Goal: Information Seeking & Learning: Learn about a topic

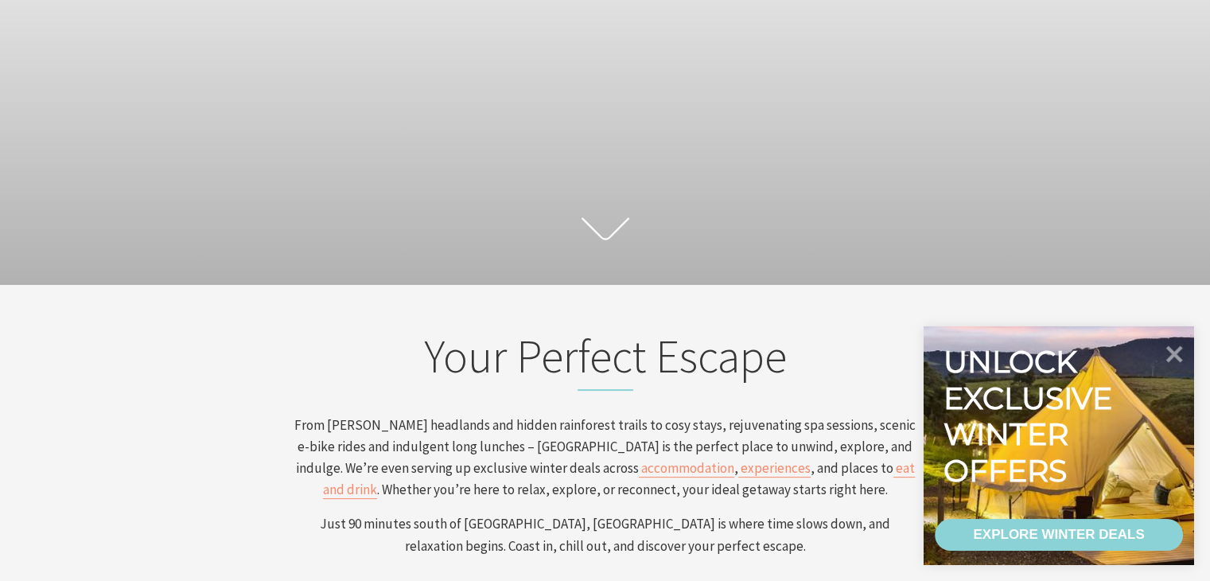
scroll to position [239, 0]
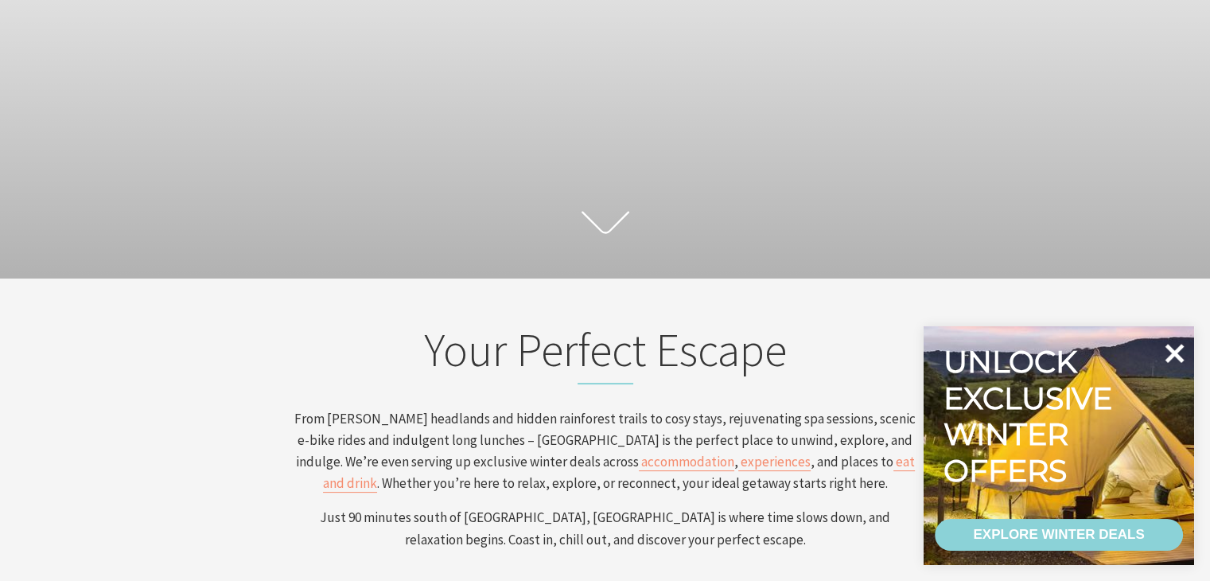
click at [1173, 350] on icon at bounding box center [1175, 353] width 19 height 19
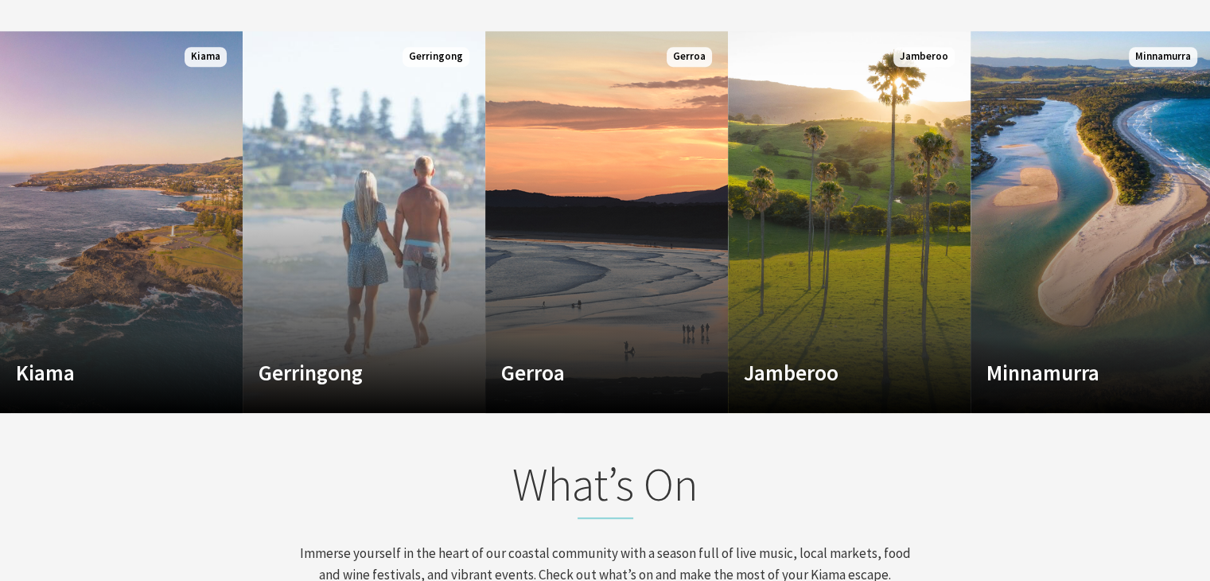
scroll to position [1034, 0]
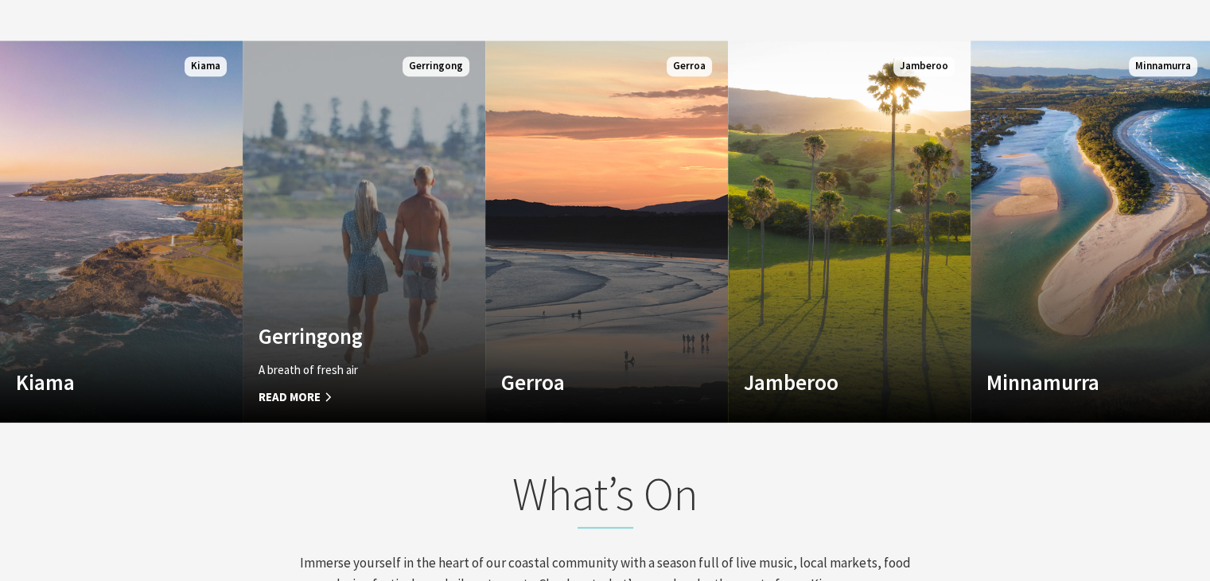
click at [308, 392] on span "Read More" at bounding box center [346, 396] width 174 height 19
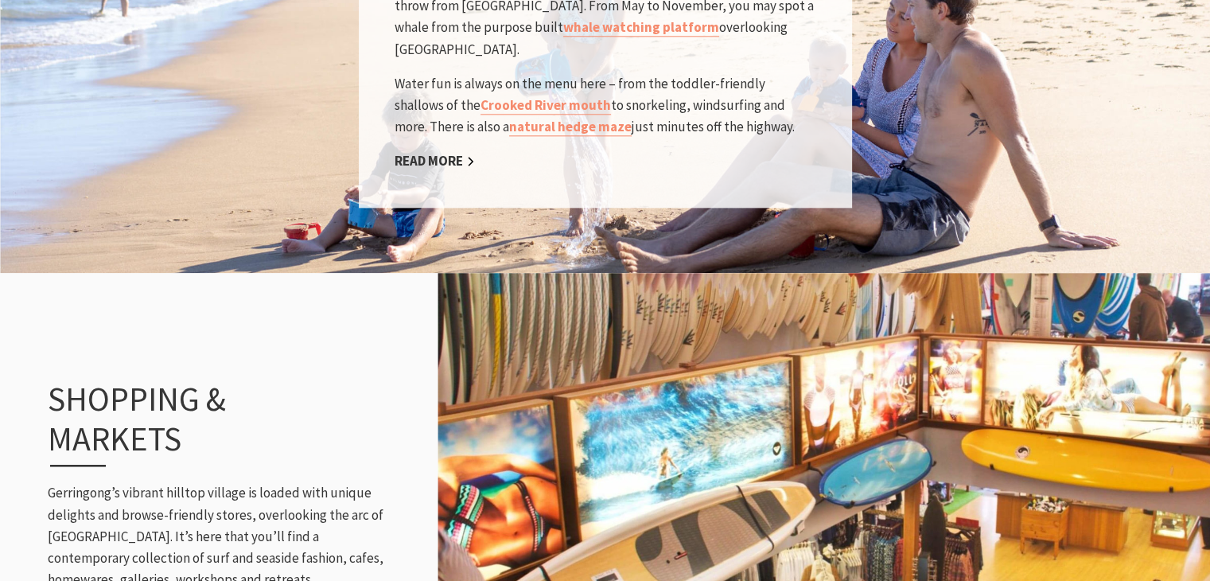
scroll to position [1671, 0]
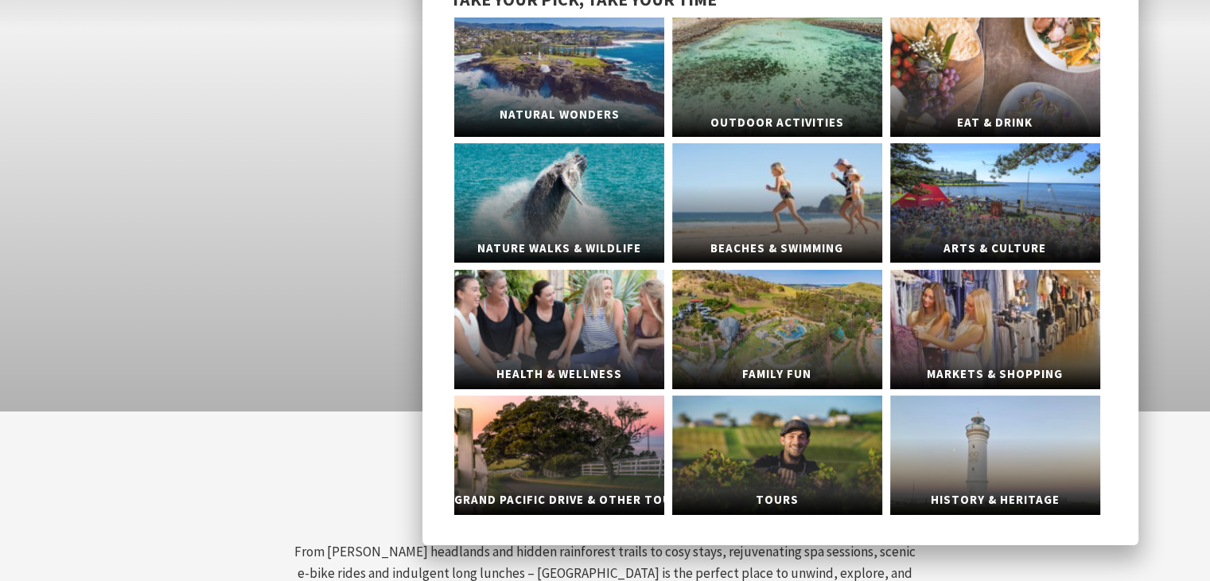
scroll to position [80, 0]
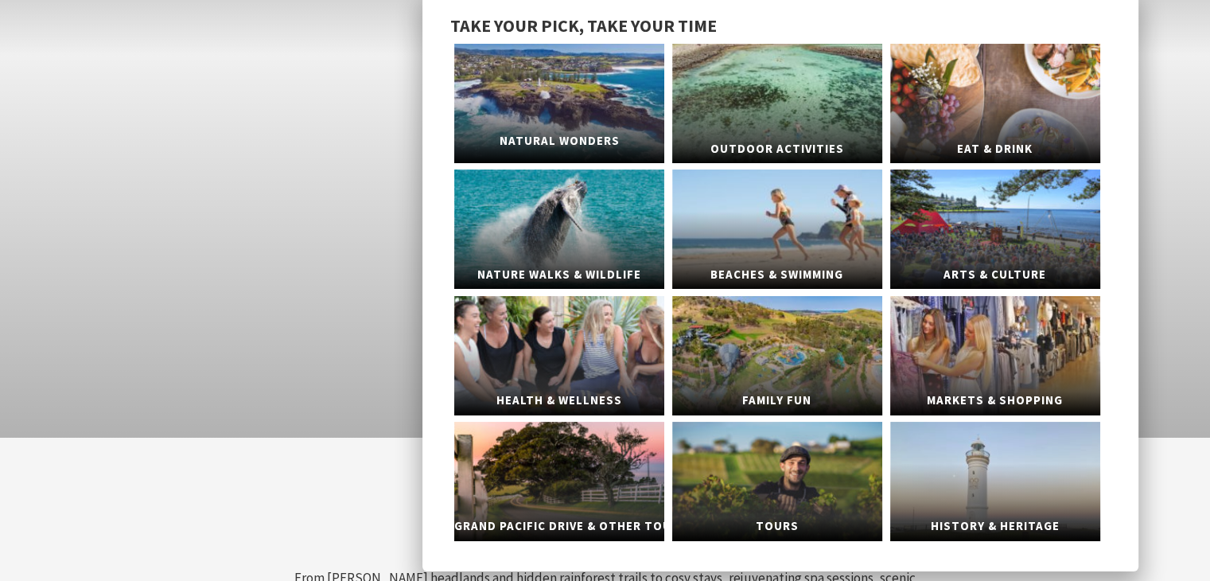
click at [586, 123] on link "Natural Wonders" at bounding box center [559, 103] width 210 height 119
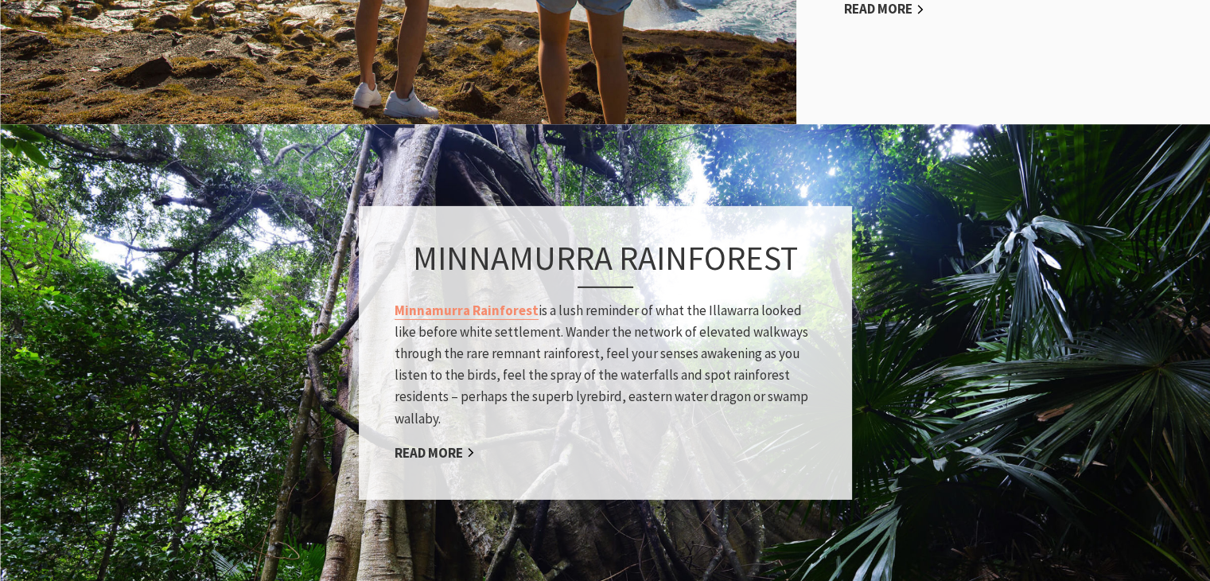
scroll to position [1273, 0]
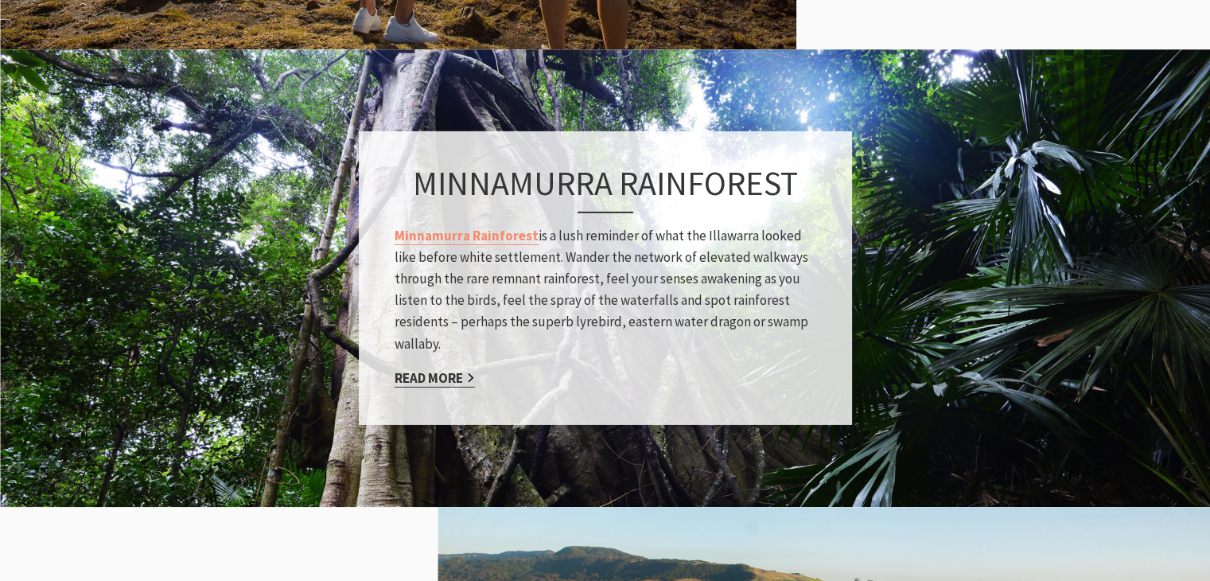
click at [437, 376] on link "Read More" at bounding box center [435, 377] width 80 height 18
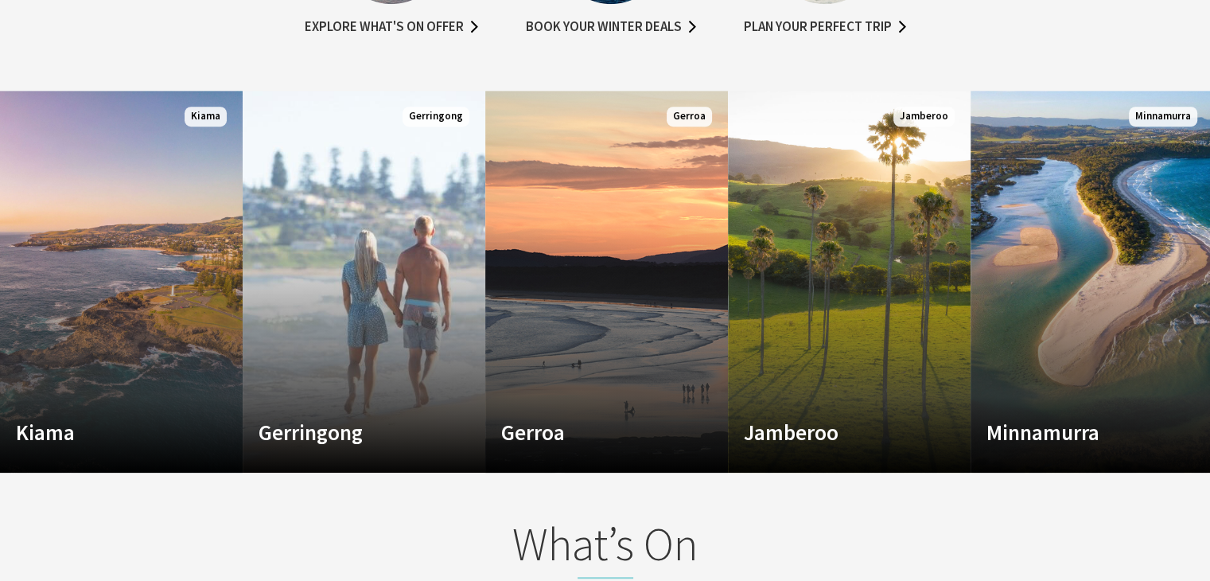
scroll to position [955, 0]
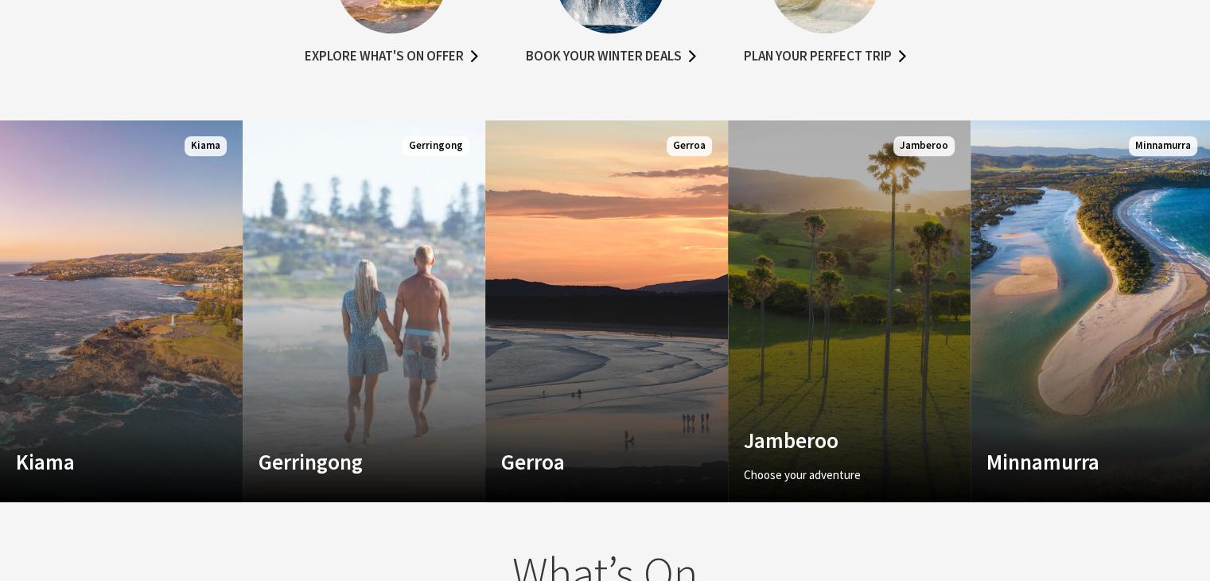
click at [840, 399] on link "Custom Image Used Jamberoo Choose your adventure Read More Jamberoo" at bounding box center [849, 311] width 243 height 382
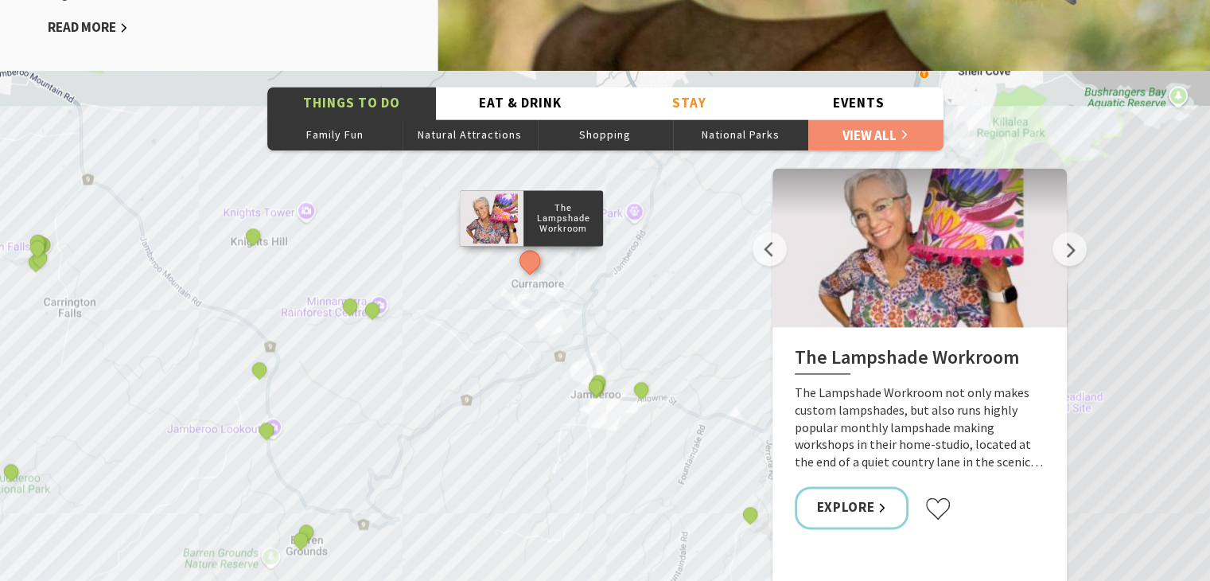
scroll to position [2387, 0]
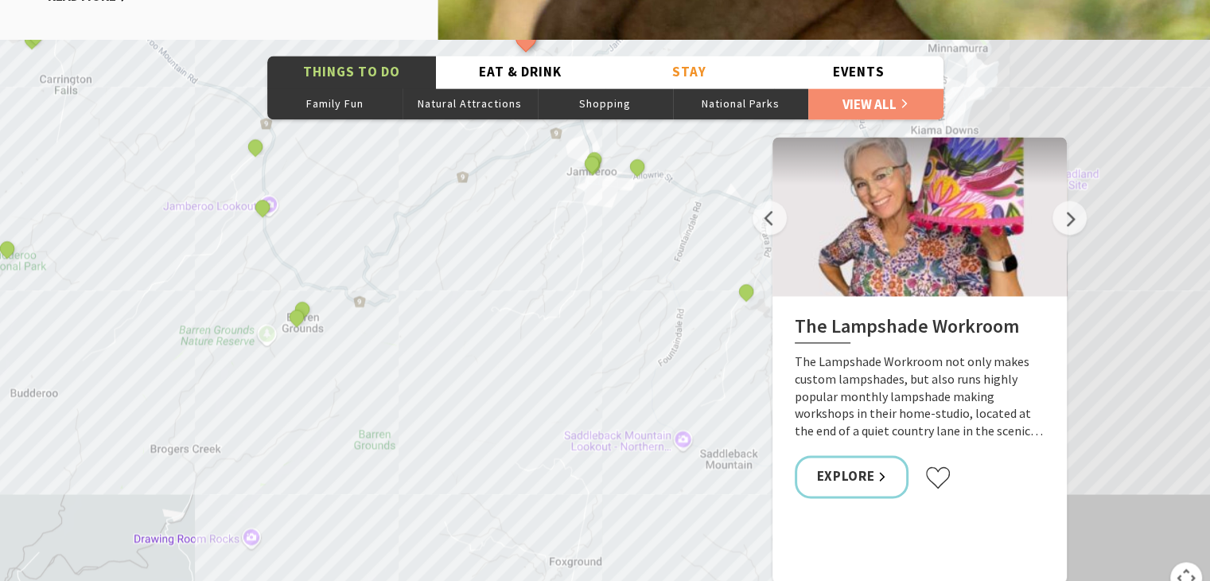
drag, startPoint x: 155, startPoint y: 287, endPoint x: 156, endPoint y: 96, distance: 191.0
click at [156, 96] on div "The Lampshade Workroom The Man Walk [GEOGRAPHIC_DATA] [GEOGRAPHIC_DATA] [GEOGRA…" at bounding box center [605, 326] width 1210 height 573
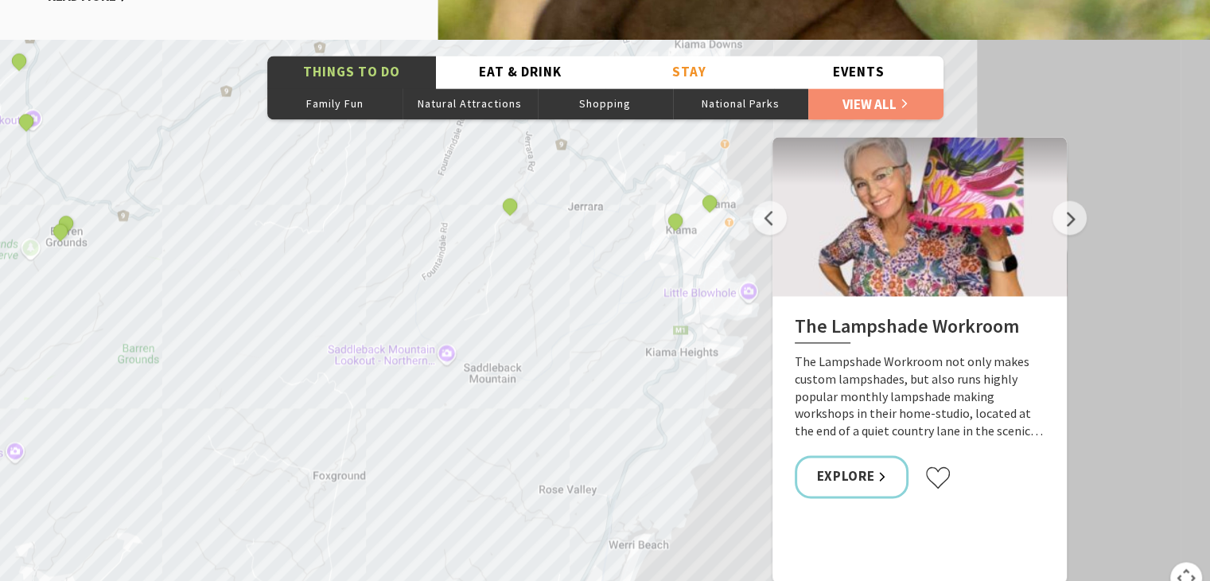
drag, startPoint x: 431, startPoint y: 356, endPoint x: 193, endPoint y: 268, distance: 254.2
click at [193, 268] on div "The Lampshade Workroom The Man Walk [GEOGRAPHIC_DATA] [GEOGRAPHIC_DATA] [GEOGRA…" at bounding box center [605, 326] width 1210 height 573
click at [439, 348] on div "The Lampshade Workroom The Man Walk [GEOGRAPHIC_DATA] [GEOGRAPHIC_DATA] [GEOGRA…" at bounding box center [605, 326] width 1210 height 573
click at [481, 363] on div "The Lampshade Workroom The Man Walk [GEOGRAPHIC_DATA] [GEOGRAPHIC_DATA] [GEOGRA…" at bounding box center [605, 326] width 1210 height 573
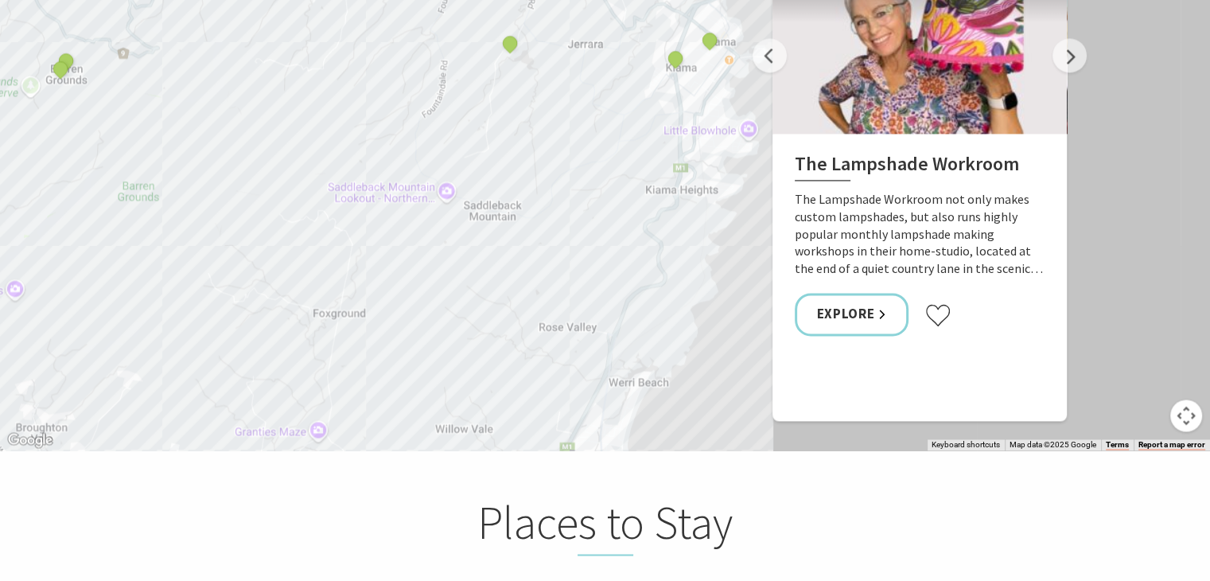
scroll to position [2546, 0]
